Goal: Navigation & Orientation: Find specific page/section

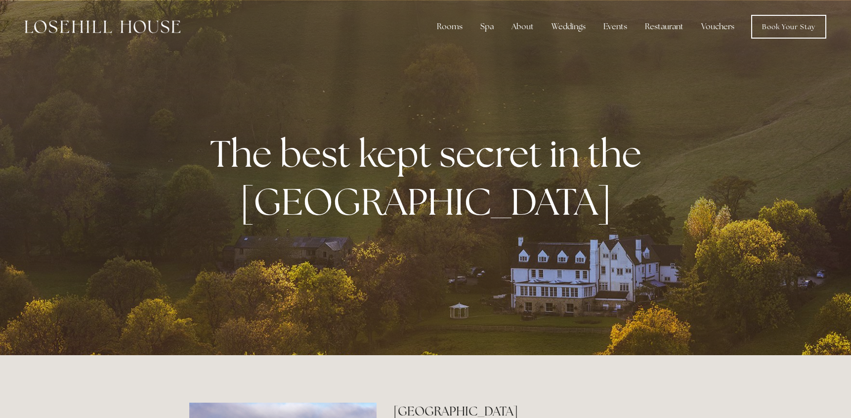
click at [679, 62] on div at bounding box center [425, 177] width 851 height 355
click at [528, 23] on div "About" at bounding box center [523, 27] width 38 height 20
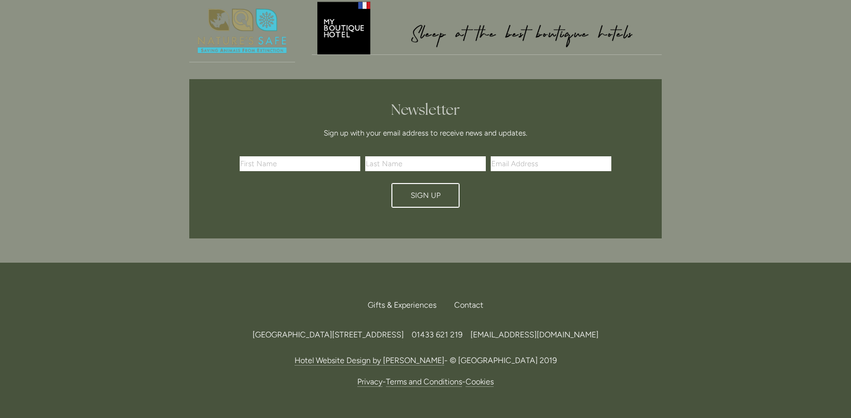
scroll to position [2525, 0]
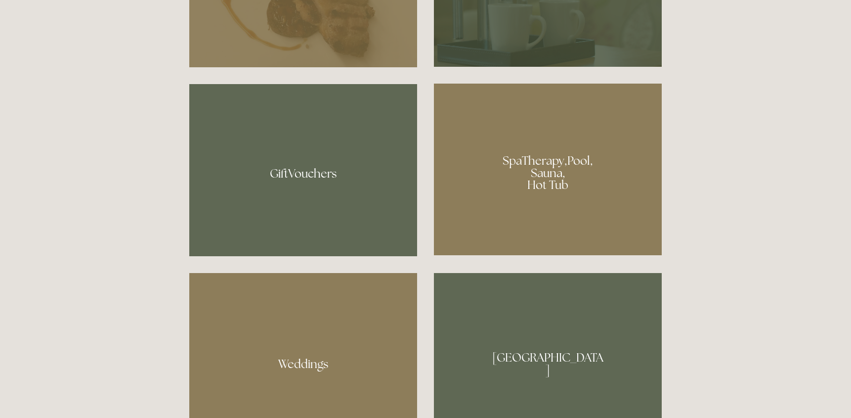
scroll to position [450, 0]
